Goal: Task Accomplishment & Management: Use online tool/utility

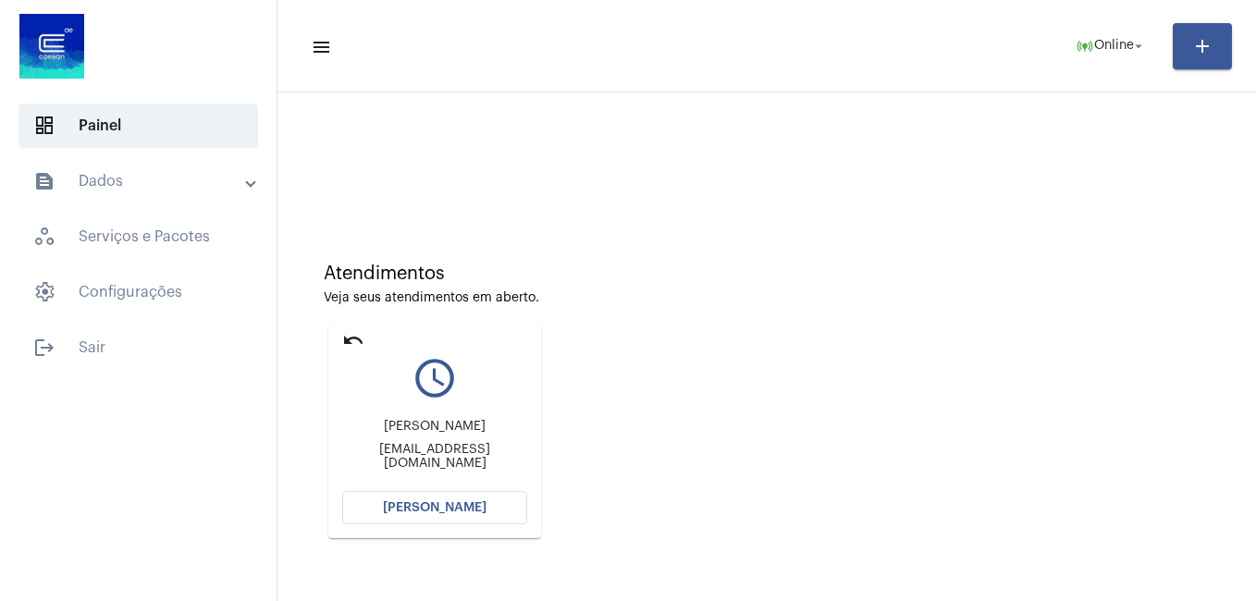
click at [472, 503] on span "[PERSON_NAME]" at bounding box center [435, 507] width 104 height 13
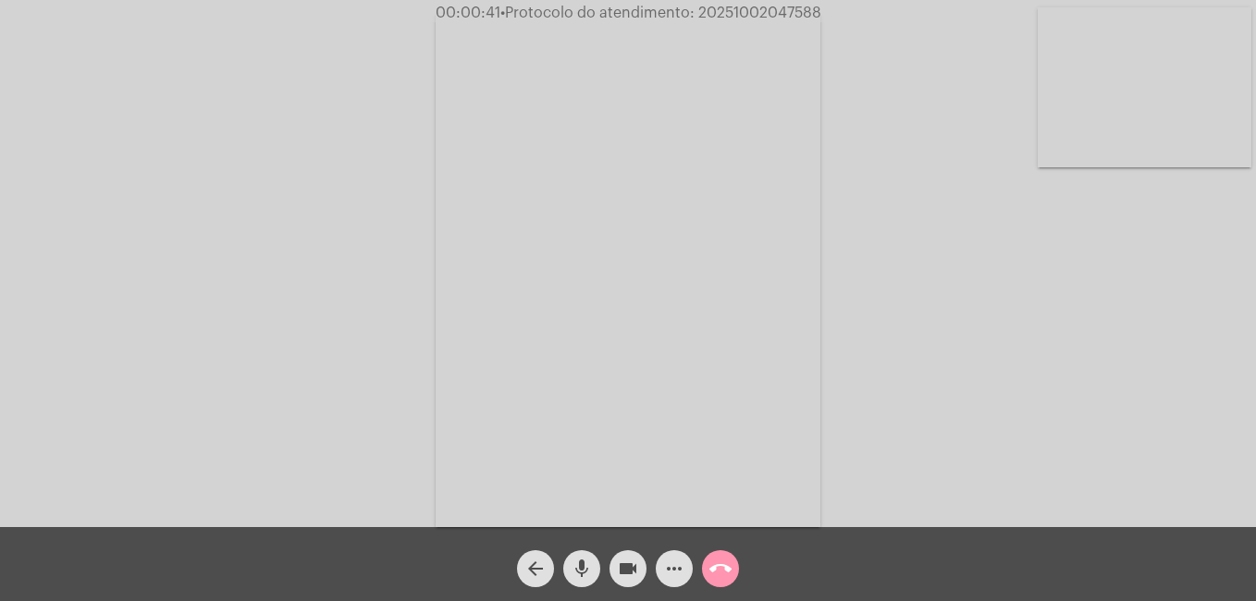
click at [672, 566] on mat-icon "more_horiz" at bounding box center [674, 569] width 22 height 22
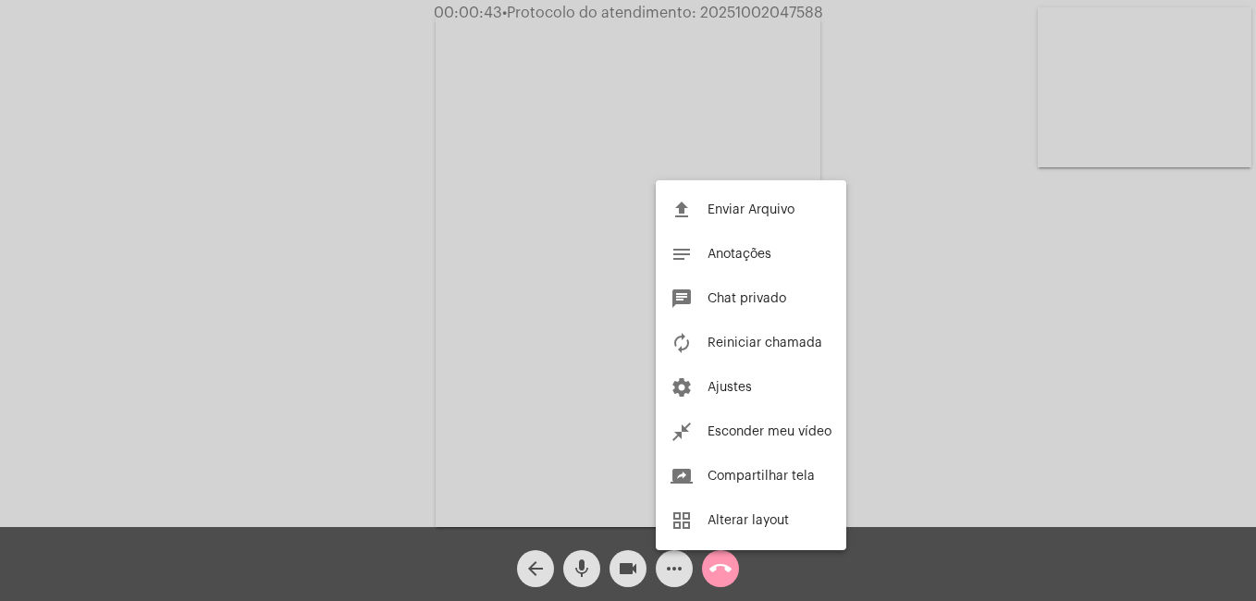
click at [313, 337] on div at bounding box center [628, 300] width 1256 height 601
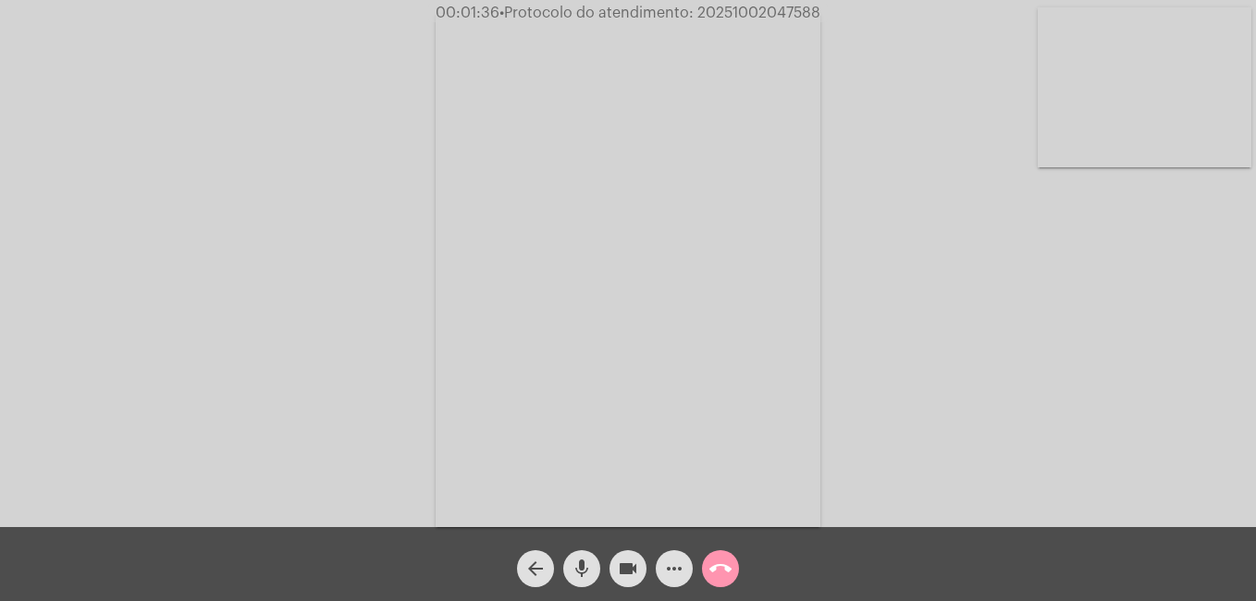
click at [926, 361] on div "Acessando Câmera e Microfone..." at bounding box center [628, 268] width 1252 height 527
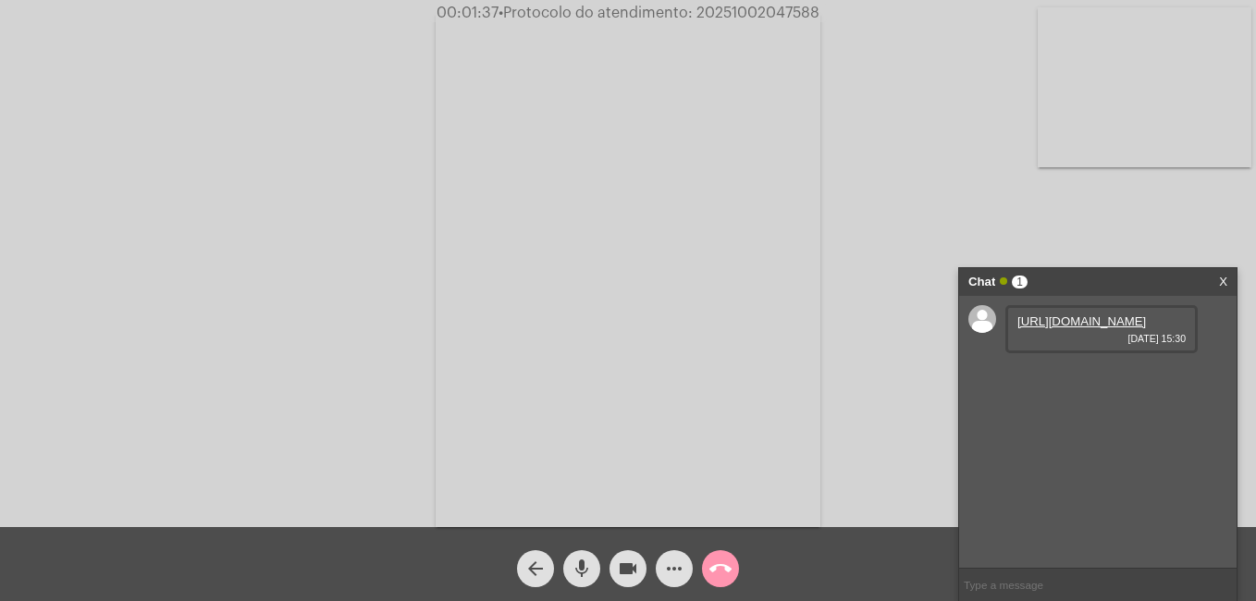
click at [1056, 328] on link "[URL][DOMAIN_NAME]" at bounding box center [1082, 322] width 129 height 14
click at [1062, 381] on link "[URL][DOMAIN_NAME]" at bounding box center [1082, 374] width 129 height 14
click at [1092, 328] on link "[URL][DOMAIN_NAME]" at bounding box center [1082, 322] width 129 height 14
drag, startPoint x: 1173, startPoint y: 207, endPoint x: 1134, endPoint y: 325, distance: 123.7
click at [1173, 207] on div "Acessando Câmera e Microfone..." at bounding box center [628, 268] width 1252 height 527
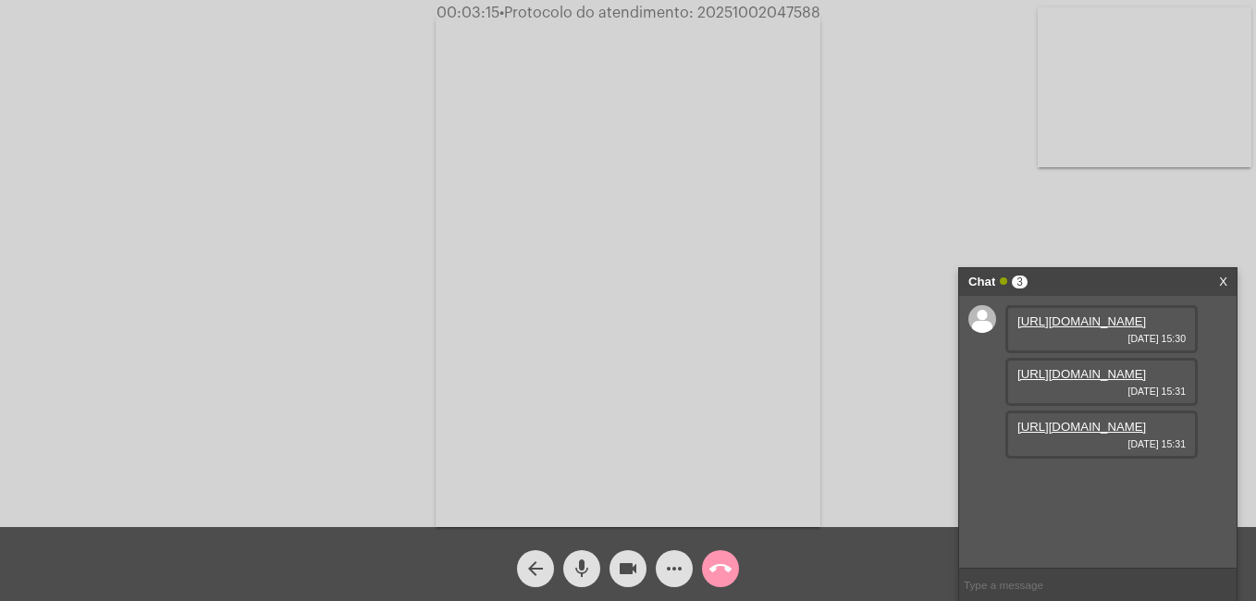
click at [1107, 381] on link "[URL][DOMAIN_NAME]" at bounding box center [1082, 374] width 129 height 14
click at [1052, 381] on link "[URL][DOMAIN_NAME]" at bounding box center [1082, 374] width 129 height 14
click at [352, 439] on div "Acessando Câmera e Microfone..." at bounding box center [628, 268] width 1252 height 527
click at [1087, 381] on link "[URL][DOMAIN_NAME]" at bounding box center [1082, 374] width 129 height 14
click at [676, 569] on mat-icon "more_horiz" at bounding box center [674, 569] width 22 height 22
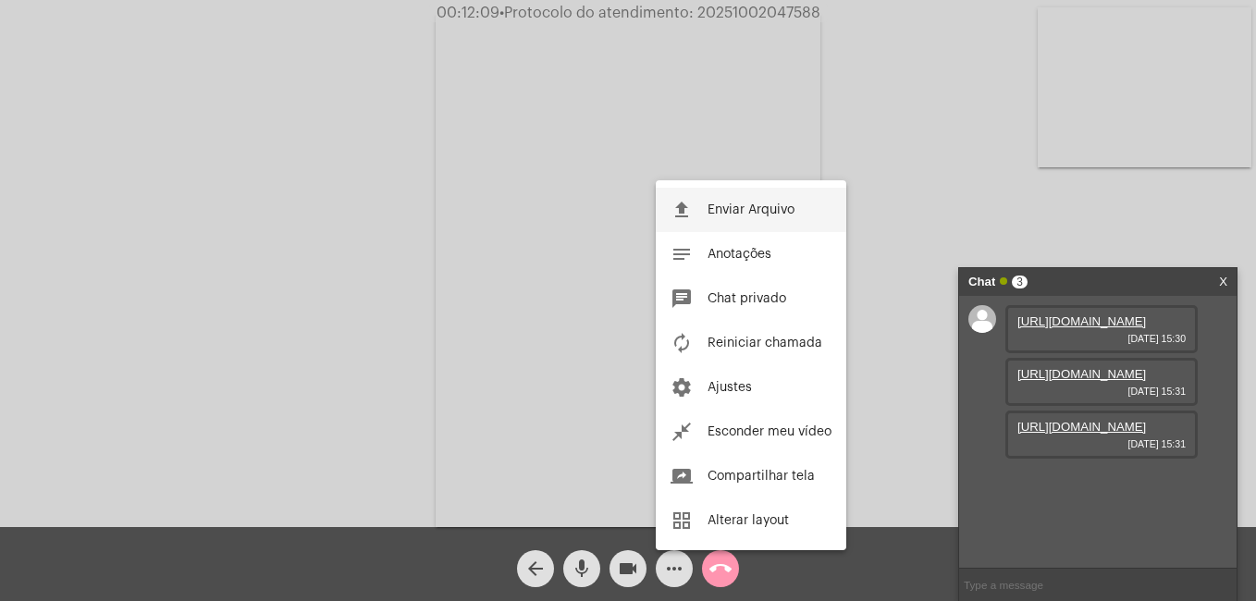
click at [708, 198] on button "file_upload Enviar Arquivo" at bounding box center [751, 210] width 191 height 44
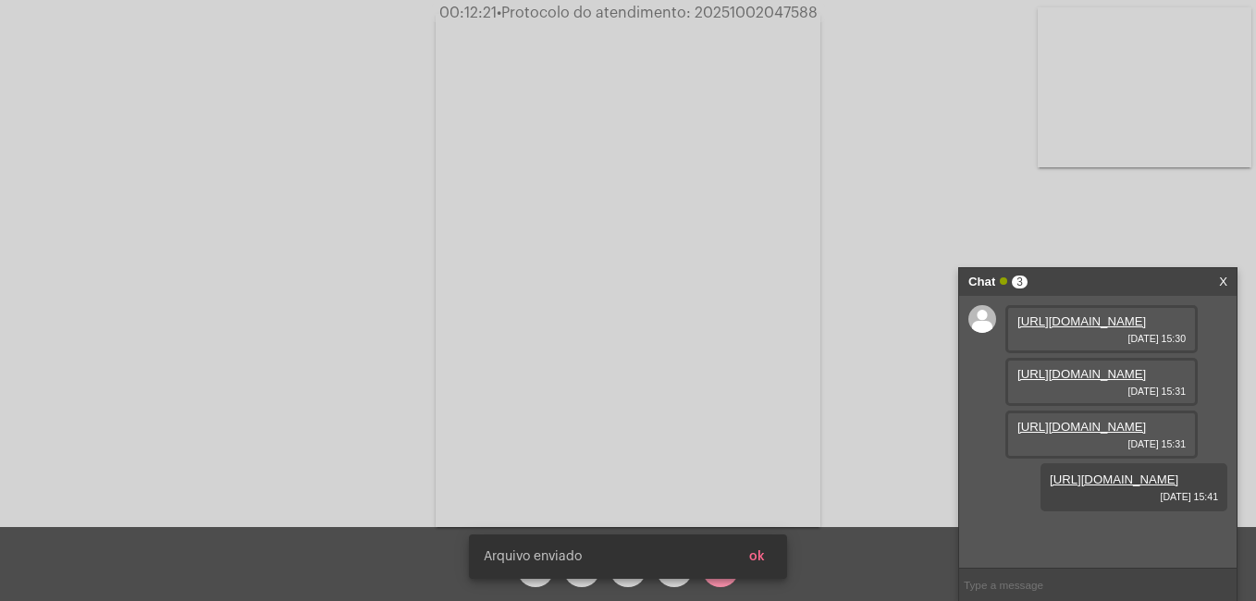
scroll to position [110, 0]
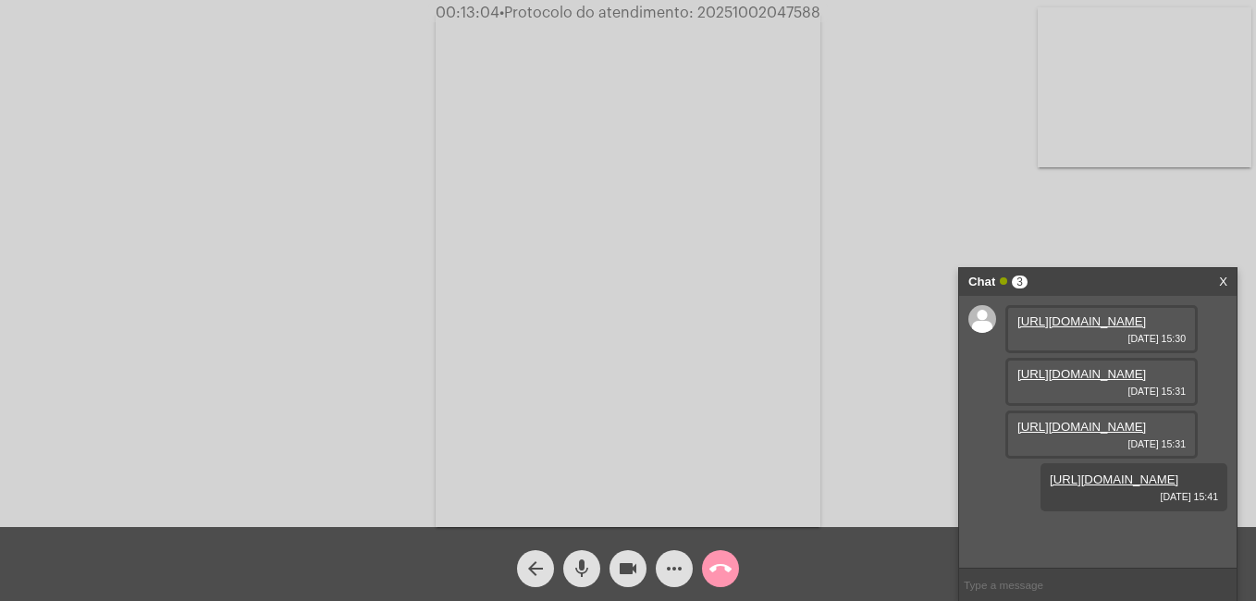
drag, startPoint x: 695, startPoint y: 10, endPoint x: 822, endPoint y: 14, distance: 127.7
click at [822, 14] on span "00:13:04 • Protocolo do atendimento: 20251002047588" at bounding box center [628, 13] width 400 height 19
copy span "20251002047588"
click at [1013, 587] on input "text" at bounding box center [1098, 585] width 278 height 32
paste input "20251002047588"
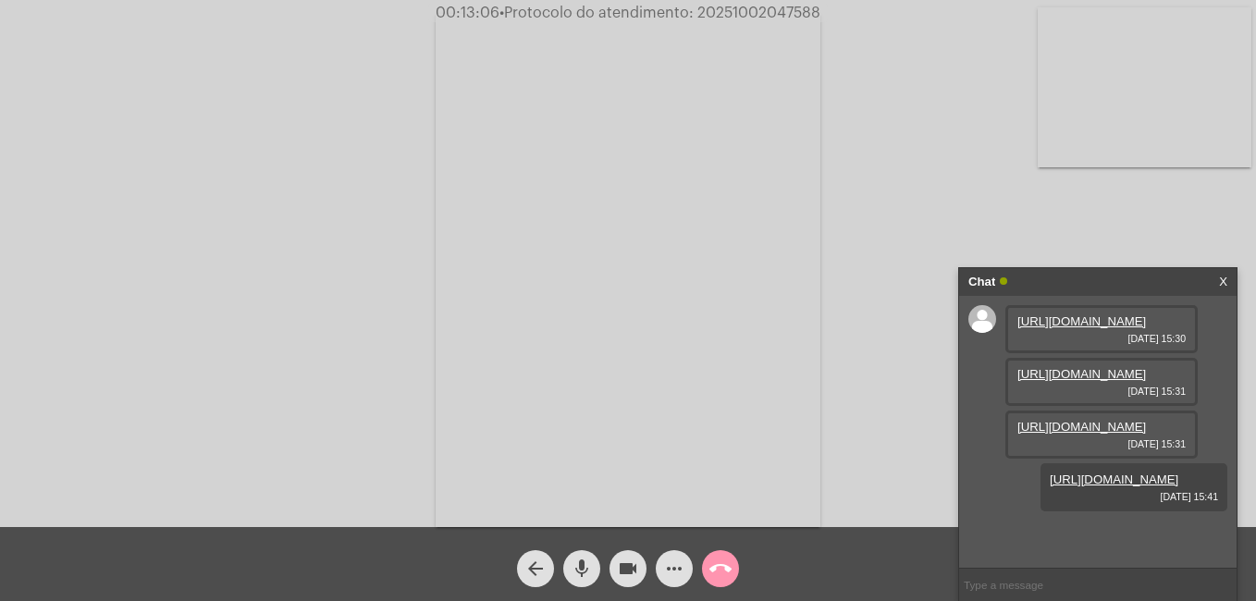
type input "20251002047588"
click at [634, 574] on mat-icon "videocam" at bounding box center [628, 569] width 22 height 22
click at [675, 572] on mat-icon "more_horiz" at bounding box center [674, 569] width 22 height 22
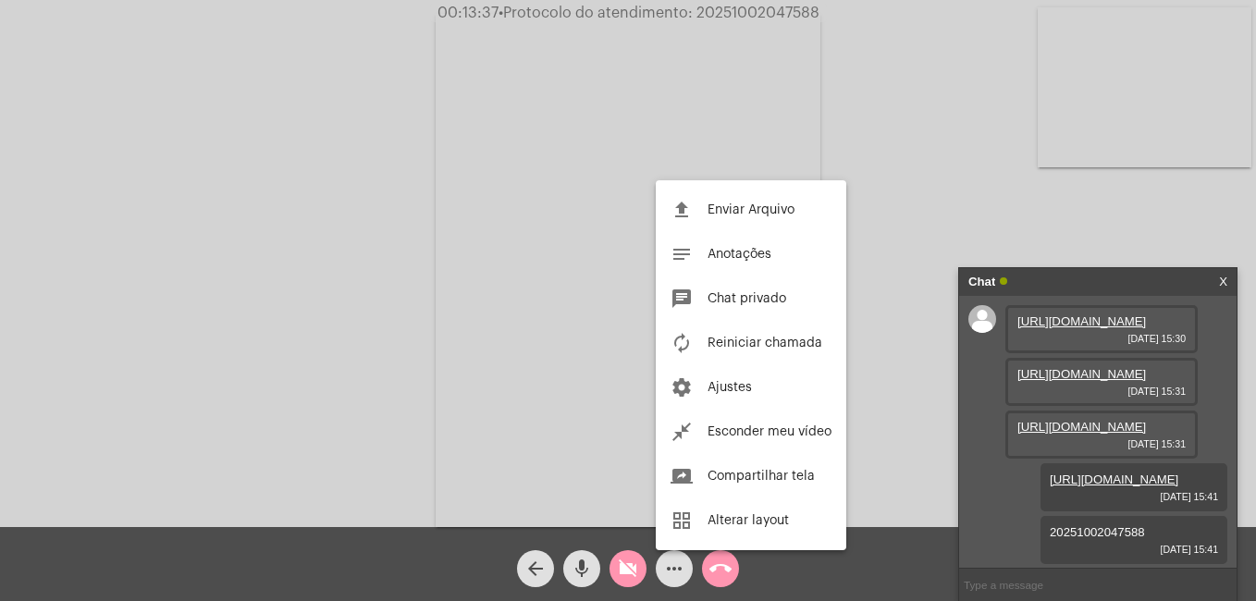
click at [725, 556] on div at bounding box center [628, 300] width 1256 height 601
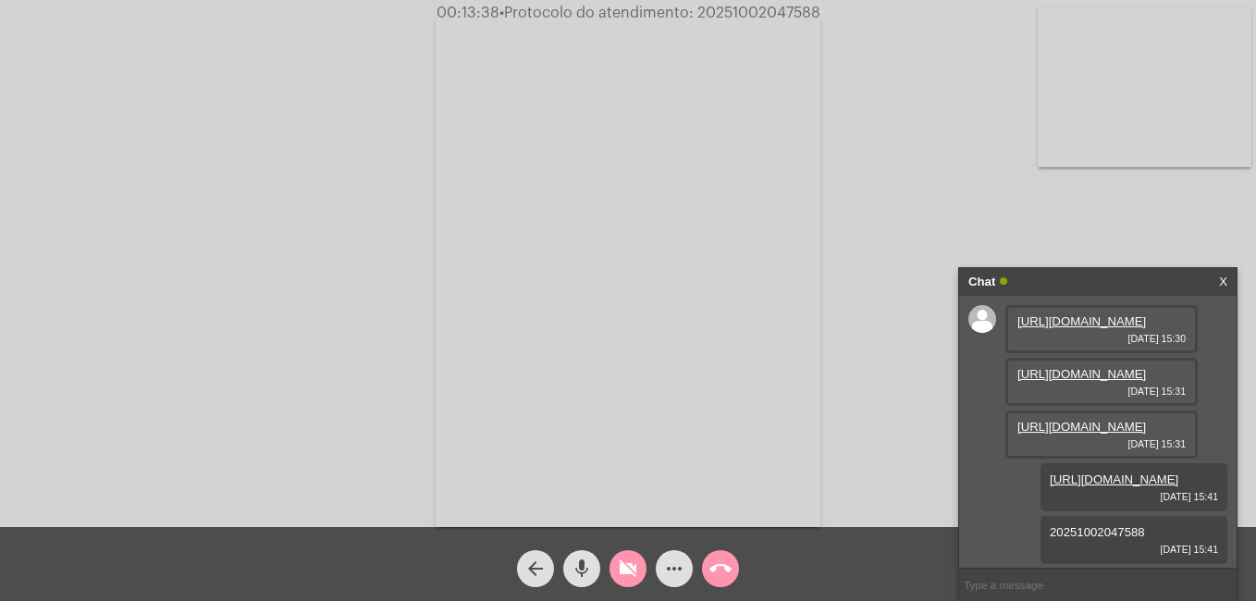
click at [723, 567] on mat-icon "call_end" at bounding box center [720, 569] width 22 height 22
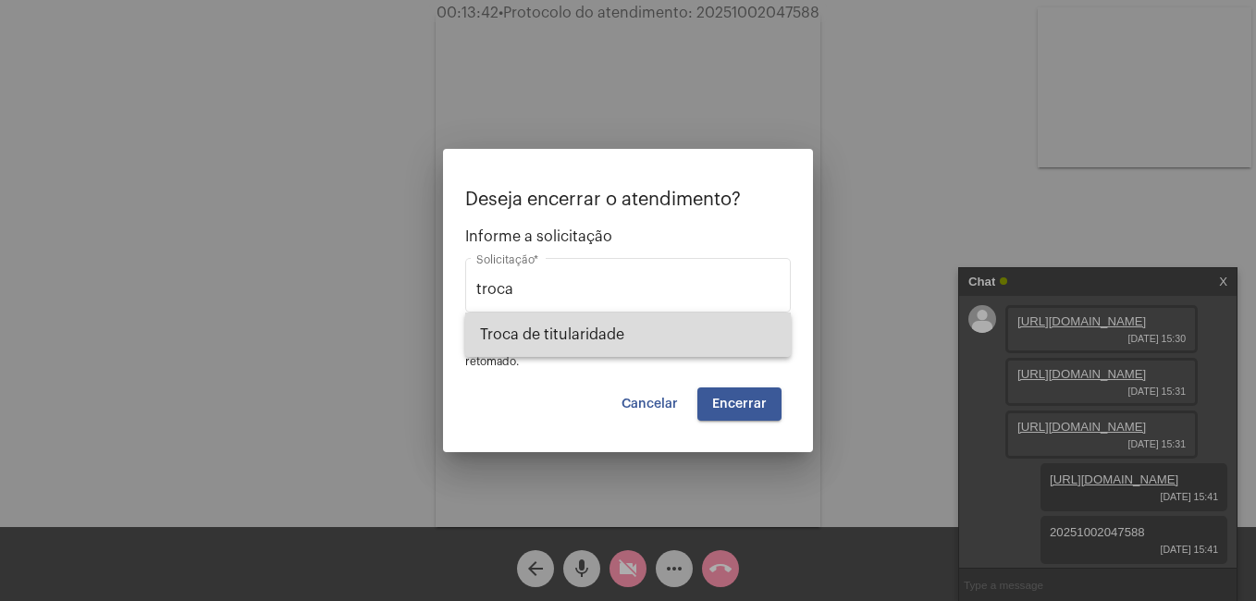
click at [567, 329] on span "Troca de titularidade" at bounding box center [628, 335] width 296 height 44
type input "Troca de titularidade"
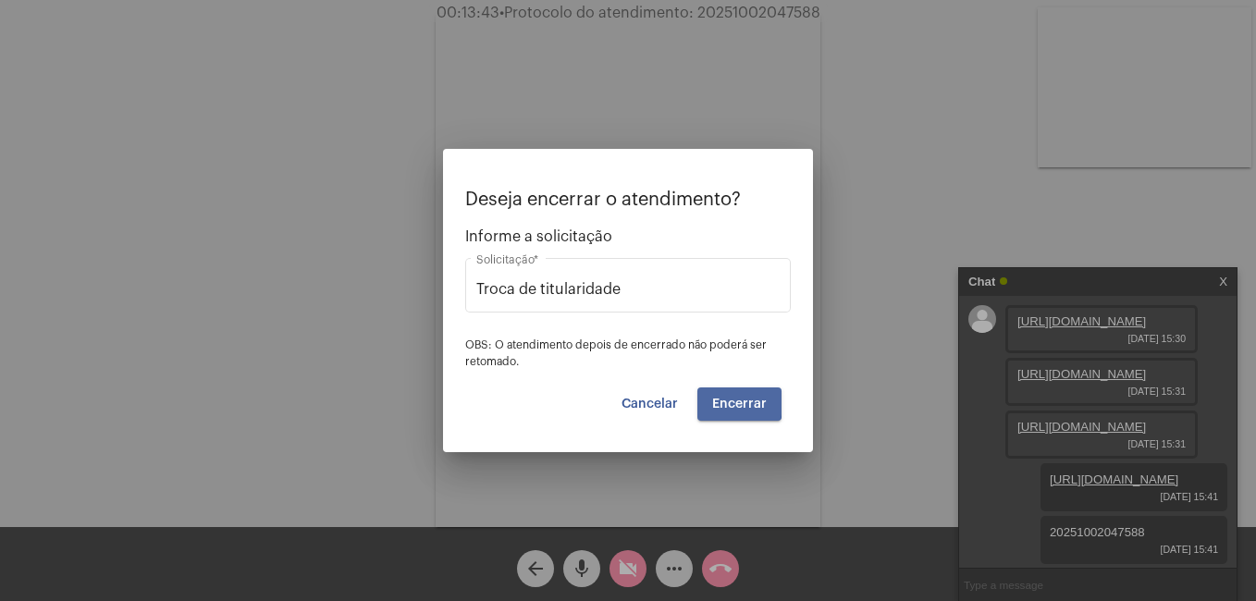
click at [716, 399] on span "Encerrar" at bounding box center [739, 404] width 55 height 13
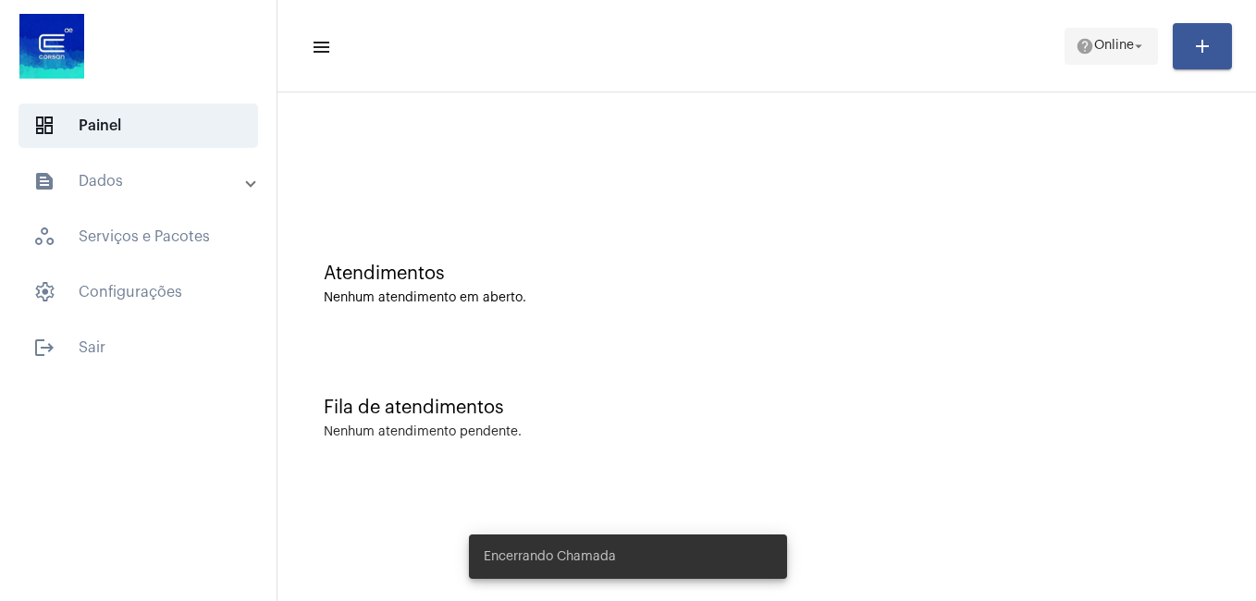
click at [1076, 48] on mat-icon "help" at bounding box center [1085, 46] width 19 height 19
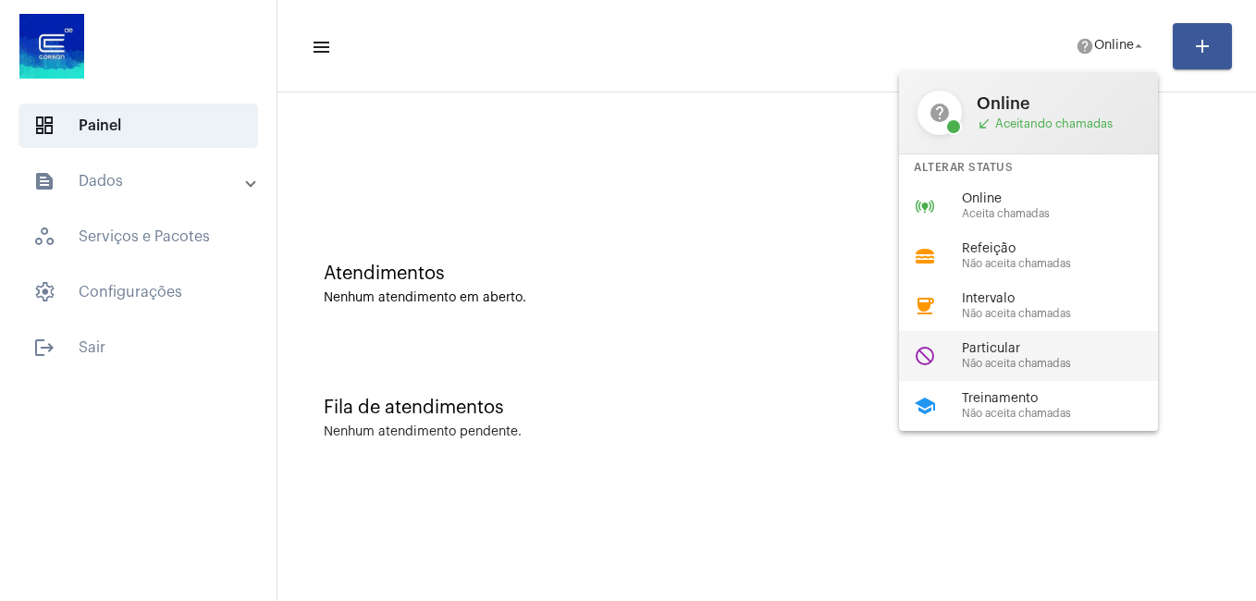
drag, startPoint x: 994, startPoint y: 354, endPoint x: 982, endPoint y: 349, distance: 13.2
click at [993, 354] on span "Particular" at bounding box center [1067, 349] width 211 height 14
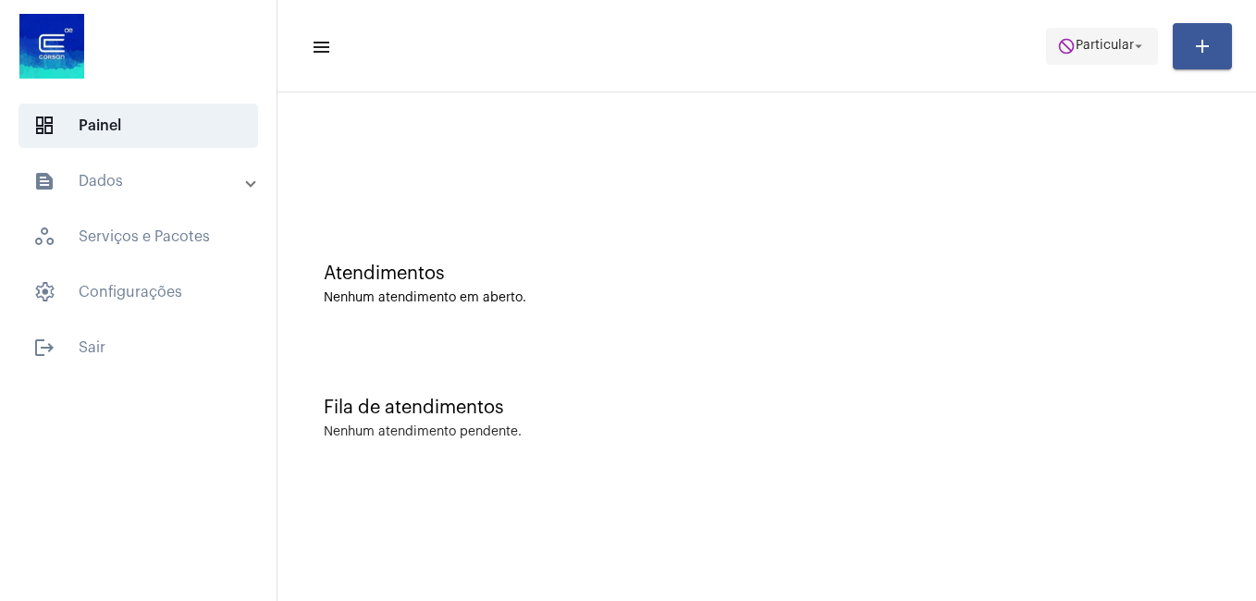
click at [1065, 49] on mat-icon "do_not_disturb" at bounding box center [1066, 46] width 19 height 19
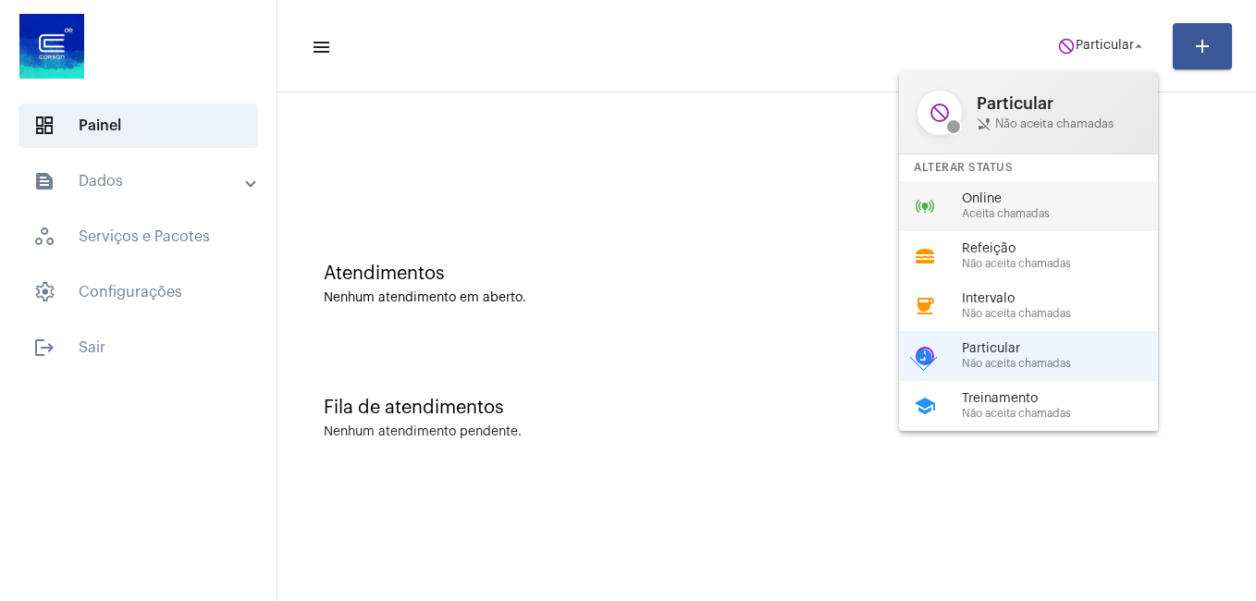
click at [987, 213] on span "Aceita chamadas" at bounding box center [1067, 214] width 211 height 12
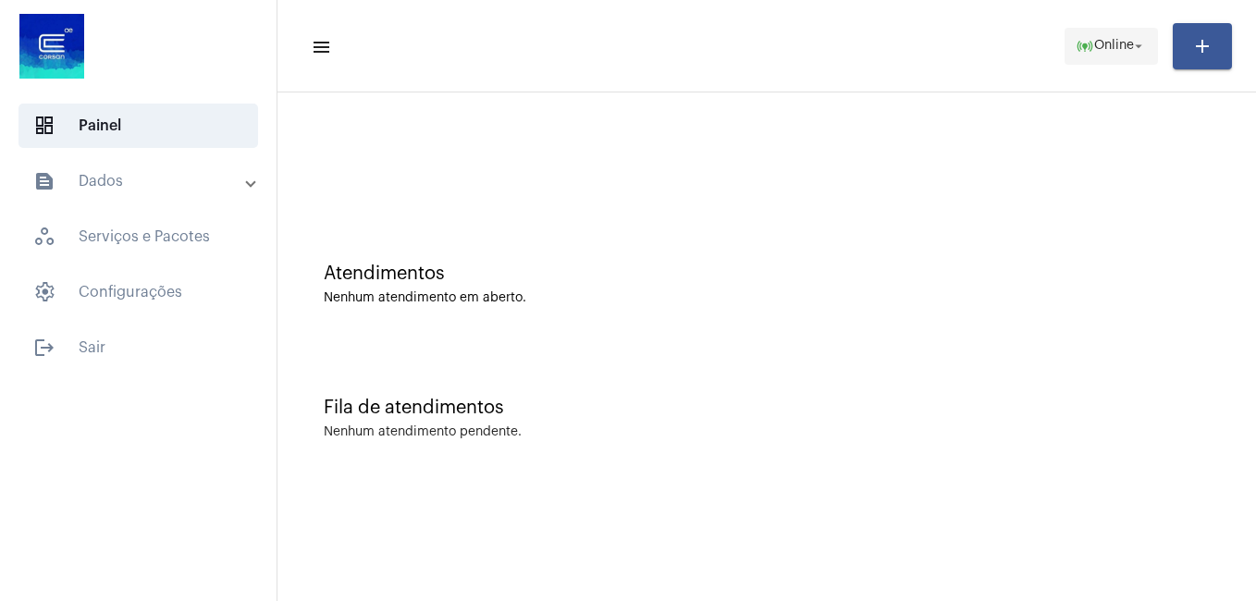
click at [1104, 29] on span "online_prediction Online arrow_drop_down" at bounding box center [1111, 45] width 71 height 33
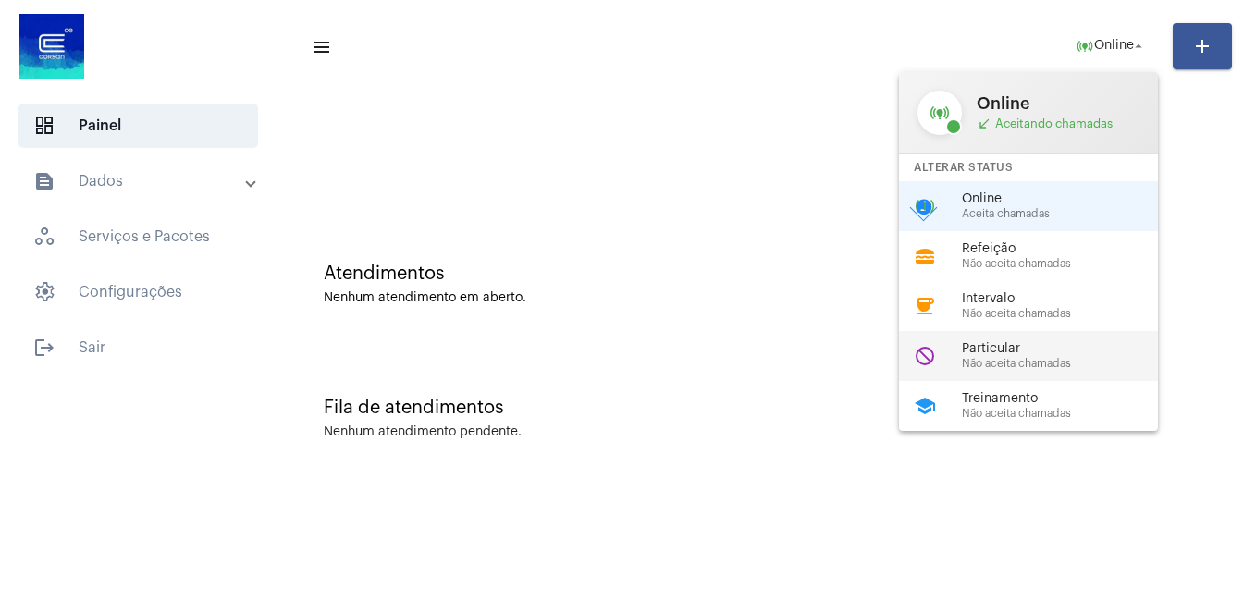
click at [993, 352] on span "Particular" at bounding box center [1067, 349] width 211 height 14
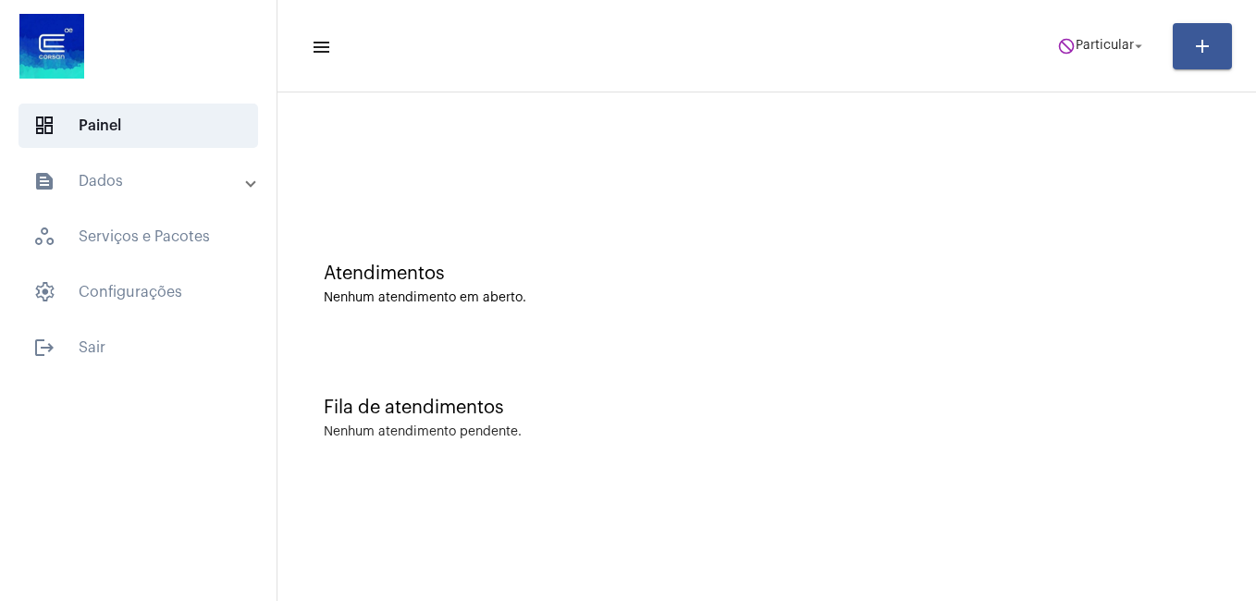
click at [102, 179] on mat-panel-title "text_snippet_outlined Dados" at bounding box center [140, 181] width 214 height 22
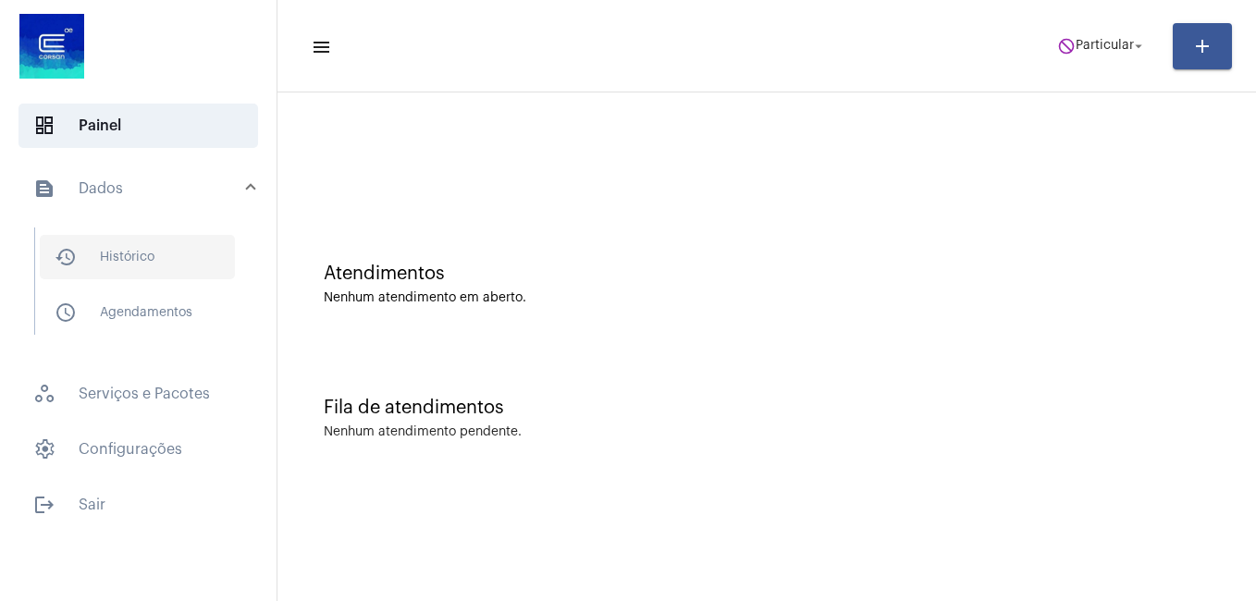
click at [137, 255] on span "history_outlined Histórico" at bounding box center [137, 257] width 195 height 44
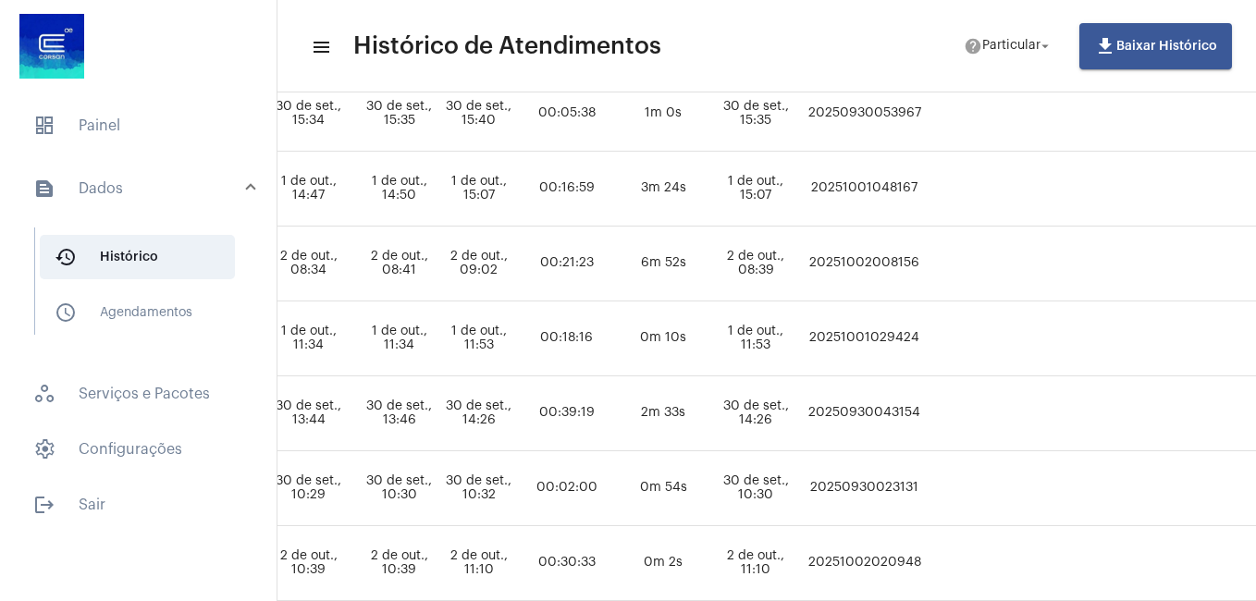
scroll to position [1384, 1040]
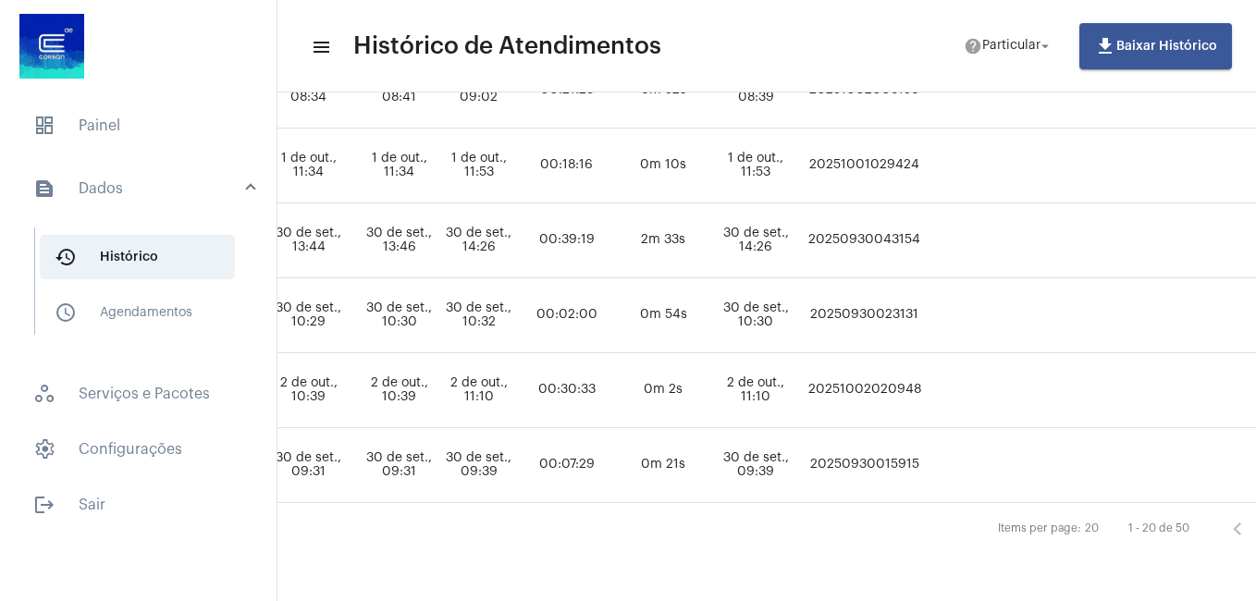
click at [165, 191] on mat-panel-title "text_snippet_outlined Dados" at bounding box center [140, 189] width 214 height 22
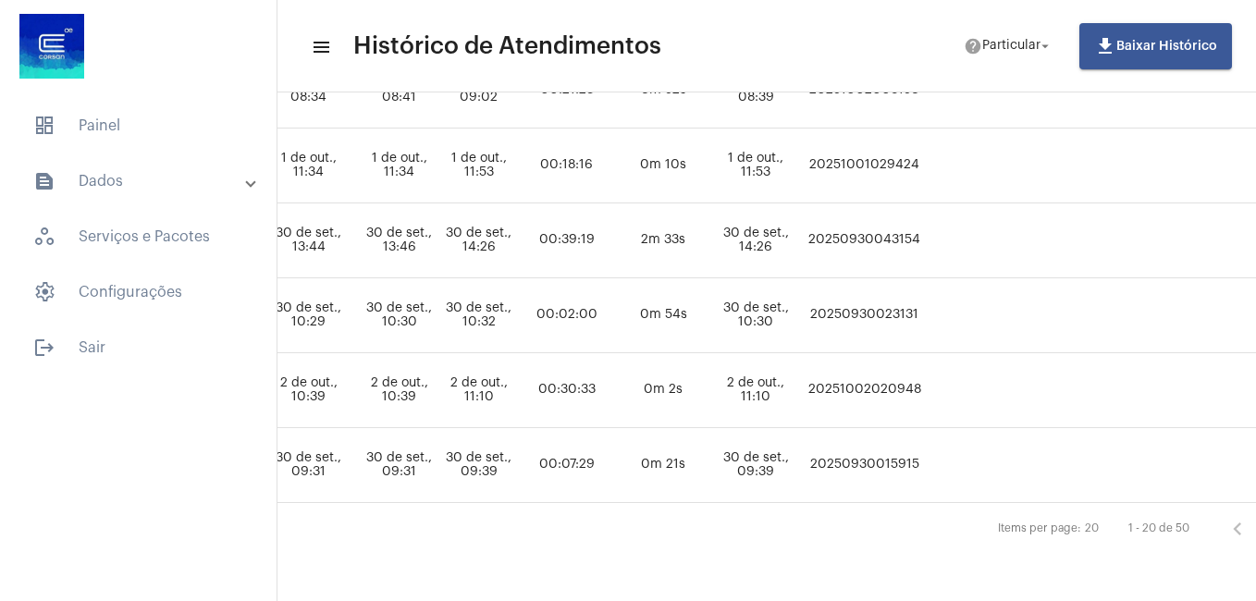
click at [165, 191] on mat-panel-title "text_snippet_outlined Dados" at bounding box center [140, 181] width 214 height 22
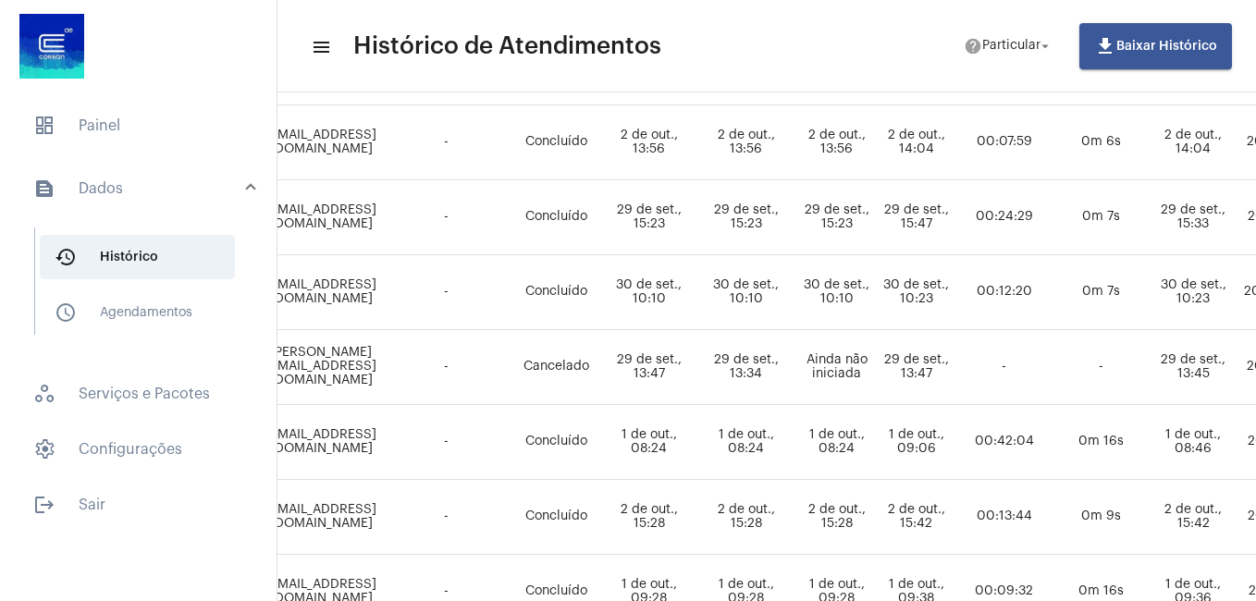
scroll to position [644, 642]
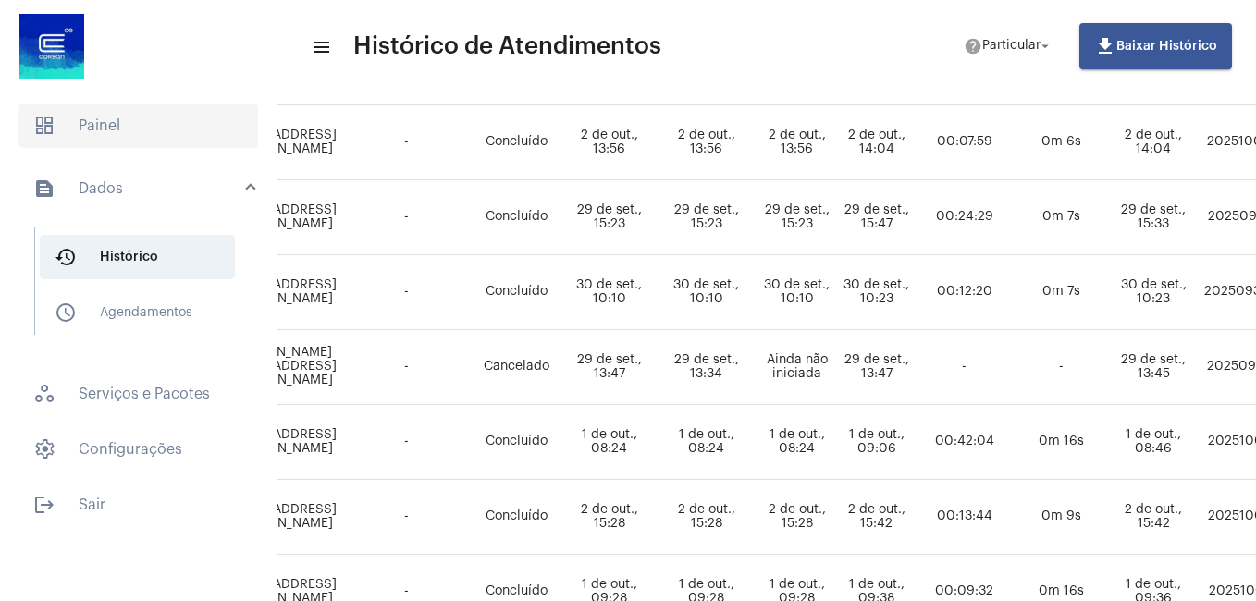
click at [111, 120] on span "dashboard Painel" at bounding box center [139, 126] width 240 height 44
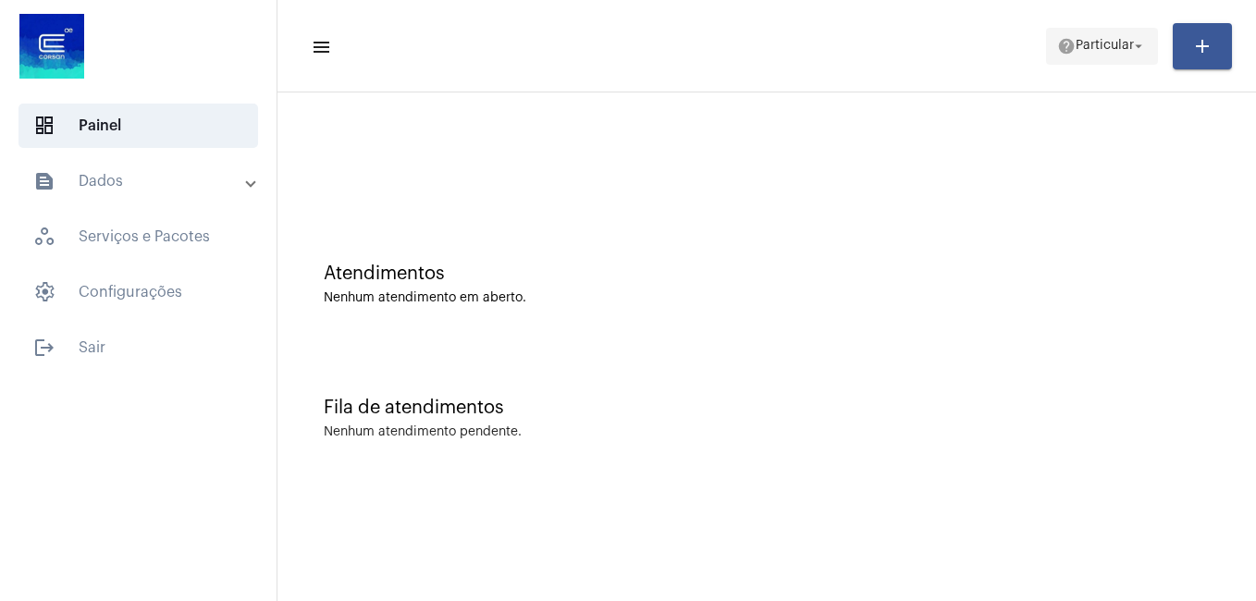
click at [1080, 50] on span "Particular" at bounding box center [1105, 46] width 58 height 13
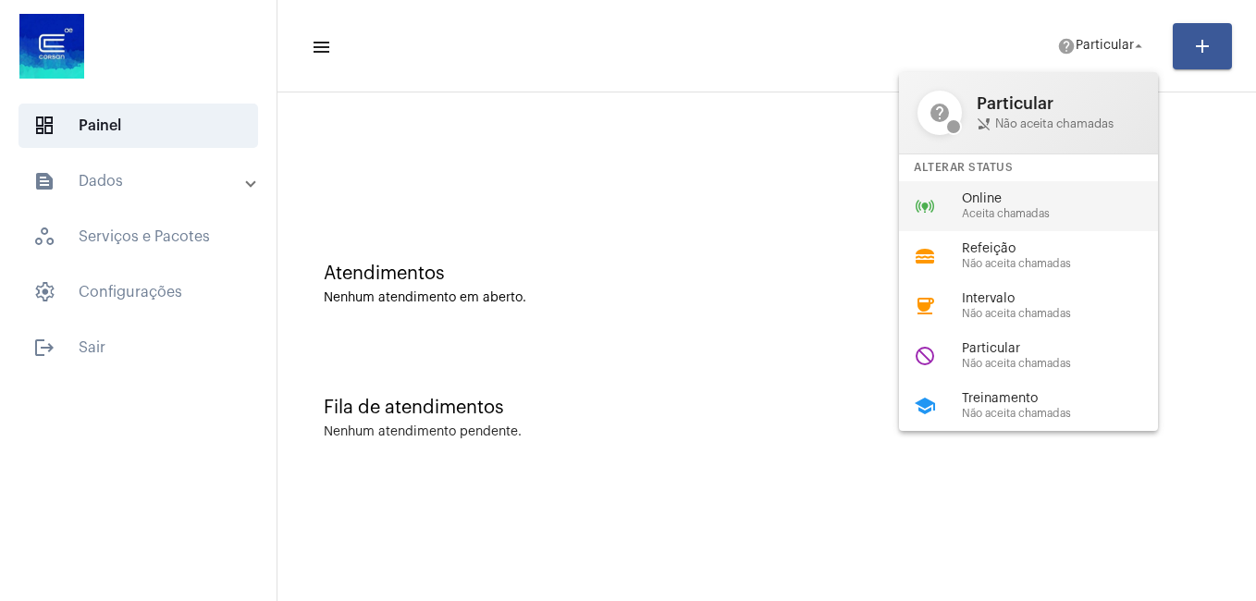
click at [1031, 208] on span "Aceita chamadas" at bounding box center [1067, 214] width 211 height 12
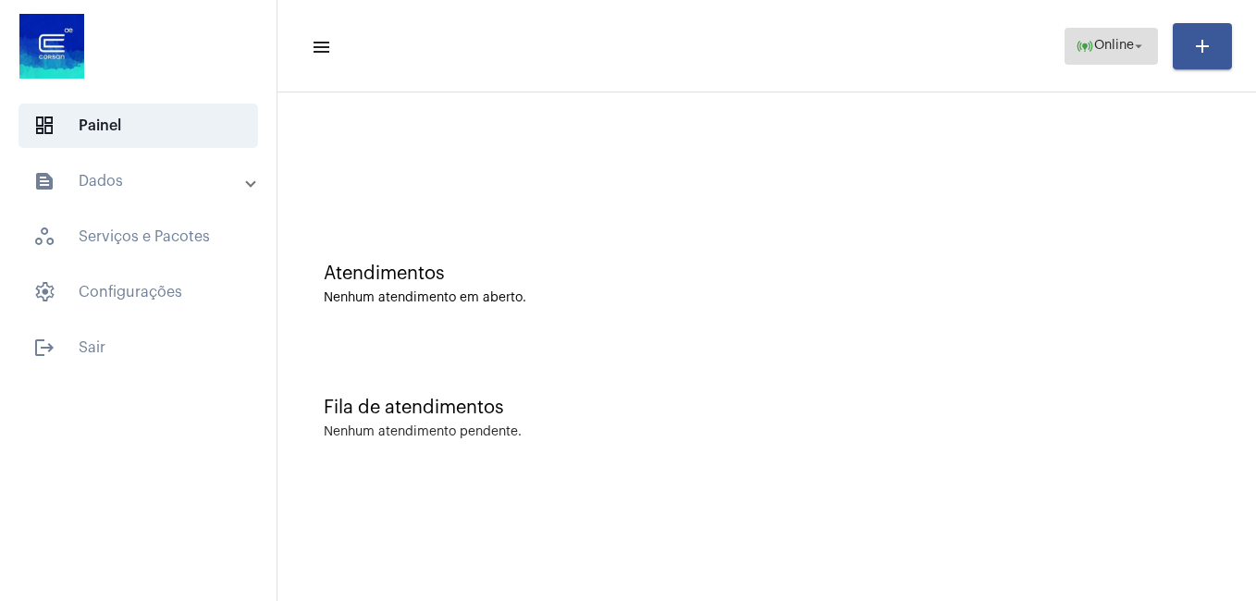
click at [1138, 41] on mat-icon "arrow_drop_down" at bounding box center [1138, 46] width 17 height 17
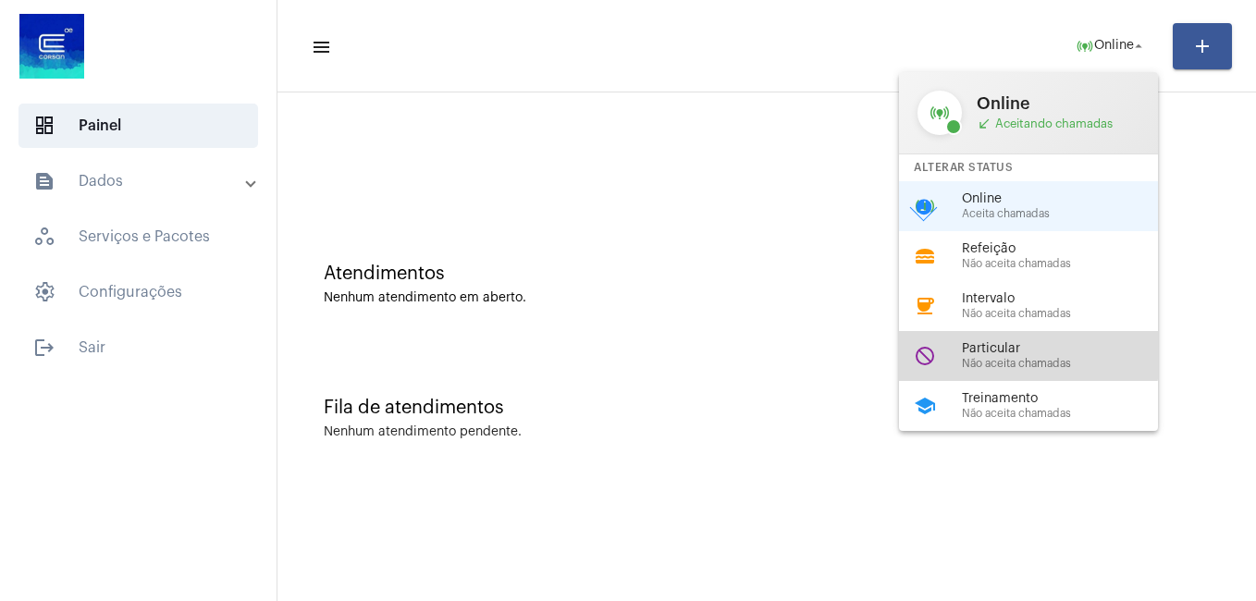
click at [1021, 352] on span "Particular" at bounding box center [1067, 349] width 211 height 14
